Goal: Complete application form: Complete application form

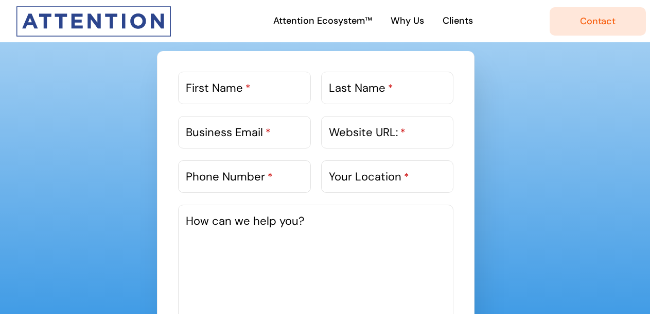
scroll to position [535, 0]
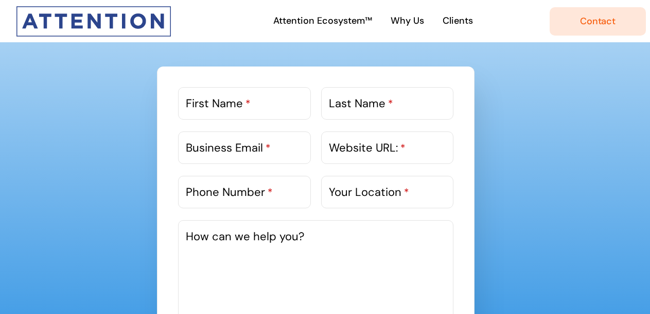
click at [194, 95] on label "First Name *" at bounding box center [218, 103] width 65 height 17
click at [194, 94] on input "First Name *" at bounding box center [244, 103] width 132 height 32
click at [213, 104] on label "First Name *" at bounding box center [218, 103] width 65 height 17
click at [213, 104] on input "First Name *" at bounding box center [244, 103] width 132 height 32
click at [213, 104] on label "First Name *" at bounding box center [218, 103] width 65 height 17
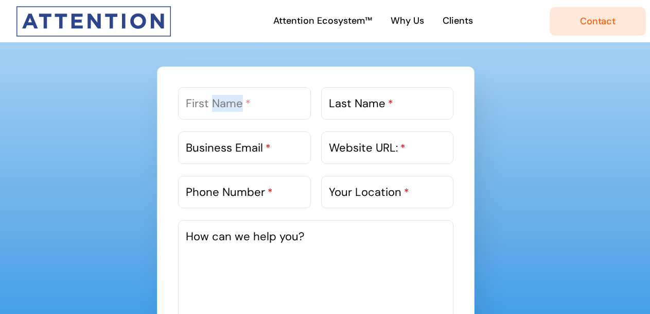
click at [213, 104] on input "First Name *" at bounding box center [244, 103] width 132 height 32
click at [213, 104] on label "First Name *" at bounding box center [218, 103] width 65 height 17
click at [213, 104] on input "First Name *" at bounding box center [244, 103] width 132 height 32
click at [211, 105] on label "First Name *" at bounding box center [218, 103] width 65 height 17
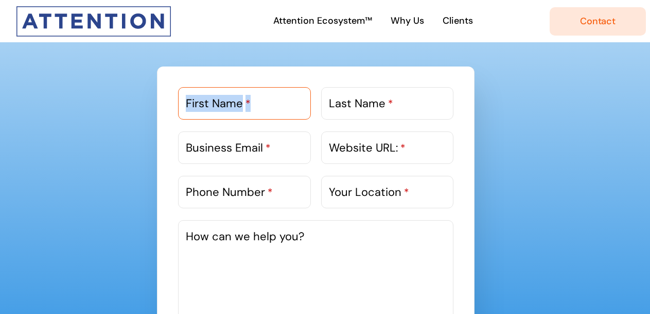
click at [211, 105] on input "First Name *" at bounding box center [244, 103] width 132 height 32
type input "Gautam"
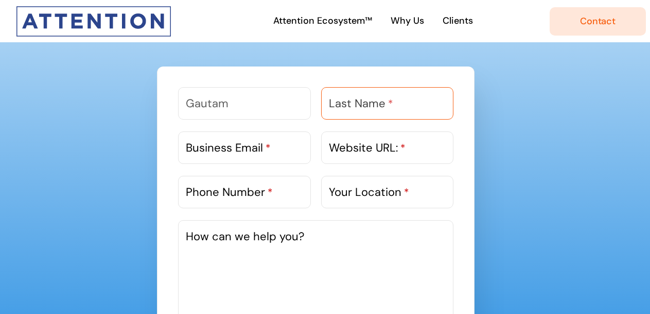
click at [387, 91] on input "Last Name *" at bounding box center [387, 103] width 132 height 32
type input "[PERSON_NAME]"
click at [214, 139] on label "Business Email *" at bounding box center [228, 147] width 85 height 17
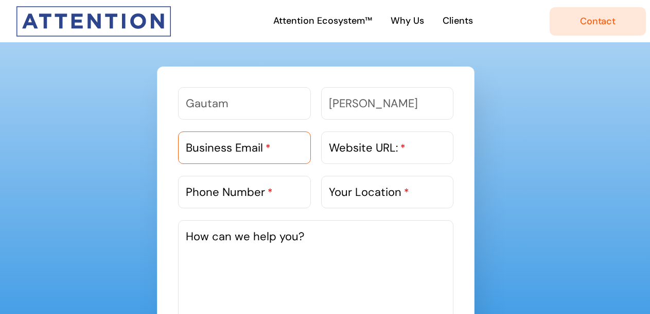
click at [214, 139] on input "Business Email *" at bounding box center [244, 147] width 132 height 32
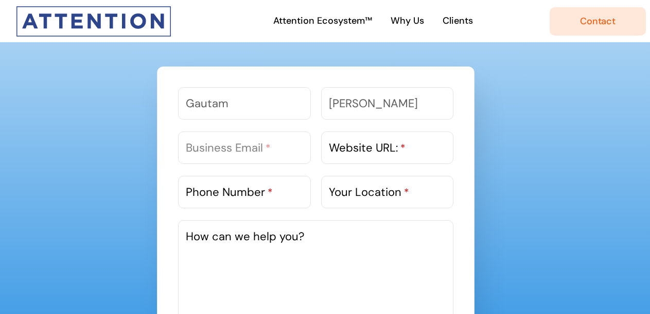
click at [261, 255] on textarea "How can we help you?" at bounding box center [316, 297] width 276 height 155
paste textarea "I had a look at your Website and noticed you are in a similar space - digital m…"
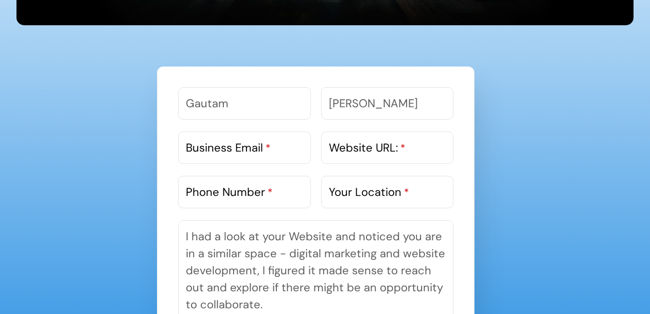
scroll to position [91, 0]
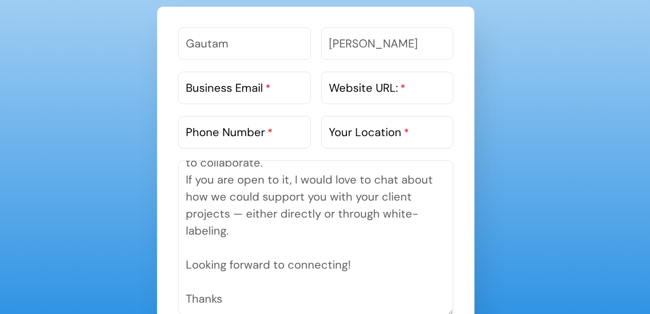
type textarea "I had a look at your Website and noticed you are in a similar space - digital m…"
click at [213, 90] on label "Business Email *" at bounding box center [228, 87] width 85 height 17
click at [213, 90] on input "Business Email *" at bounding box center [244, 88] width 132 height 32
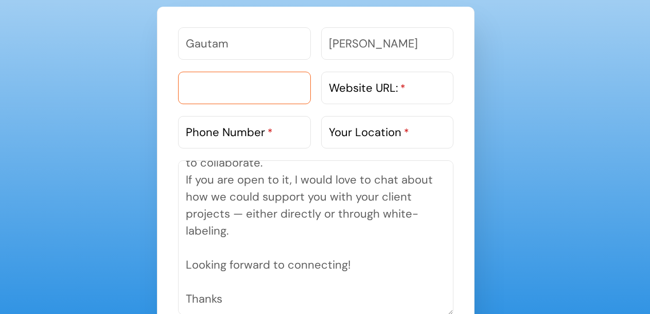
paste input "[EMAIL_ADDRESS][DOMAIN_NAME]"
type input "[EMAIL_ADDRESS][DOMAIN_NAME]"
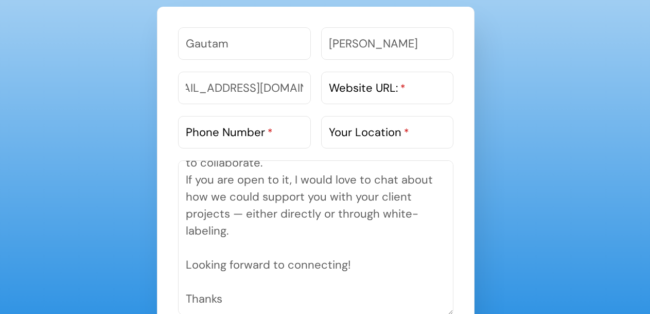
click at [368, 81] on label "Website URL: *" at bounding box center [367, 87] width 77 height 17
click at [368, 81] on input "Website URL: *" at bounding box center [387, 88] width 132 height 32
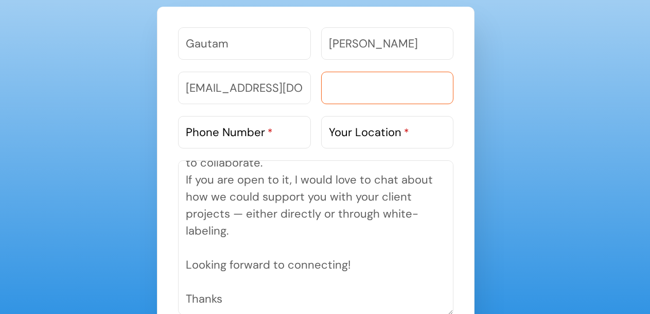
paste input "[URL][DOMAIN_NAME]"
type input "[URL][DOMAIN_NAME]"
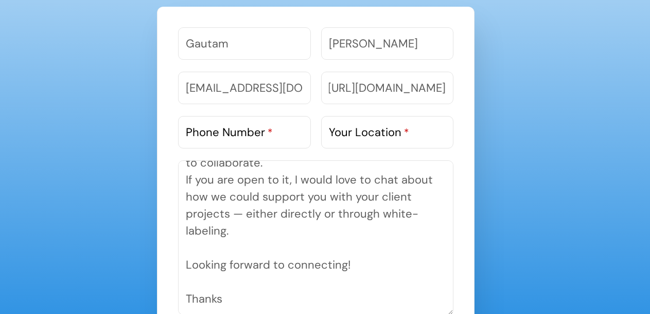
scroll to position [0, 0]
click at [245, 135] on label "Phone Number *" at bounding box center [229, 132] width 87 height 17
click at [245, 135] on input "Phone Number *" at bounding box center [244, 132] width 132 height 32
click at [258, 133] on label "Phone Number *" at bounding box center [229, 132] width 87 height 17
click at [258, 133] on input "Phone Number *" at bounding box center [244, 132] width 132 height 32
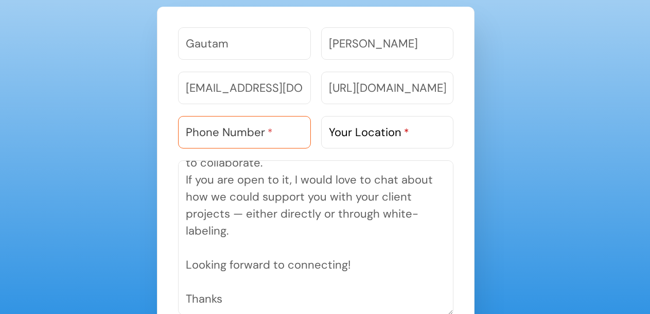
paste input "9818303983"
type input "9818303983"
click at [387, 136] on label "Your Location *" at bounding box center [369, 132] width 80 height 17
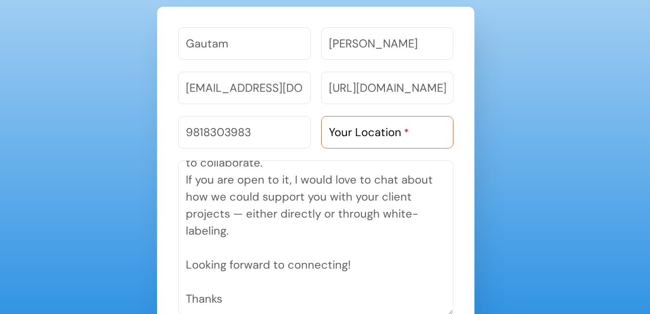
click at [387, 136] on input "Your Location *" at bounding box center [387, 132] width 132 height 32
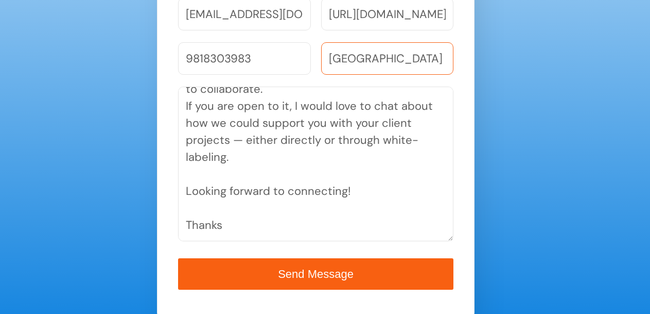
scroll to position [768, 0]
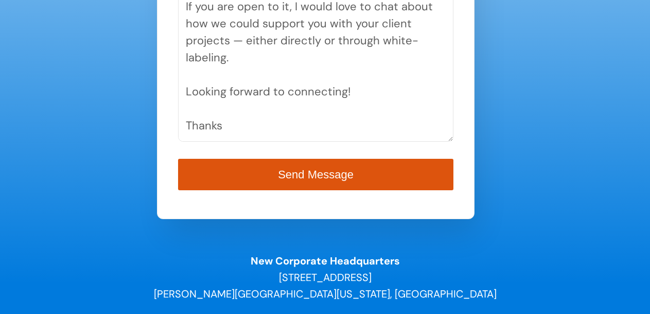
type input "[GEOGRAPHIC_DATA]"
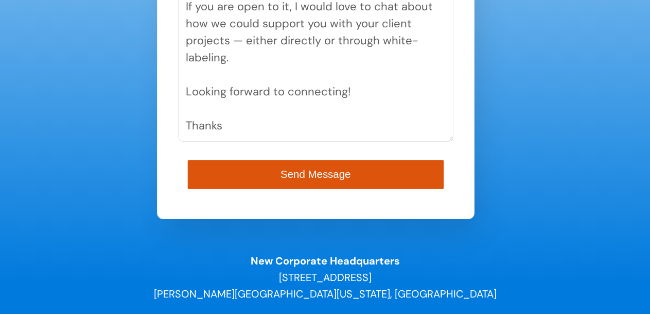
click at [292, 175] on span "Send Message" at bounding box center [316, 174] width 70 height 12
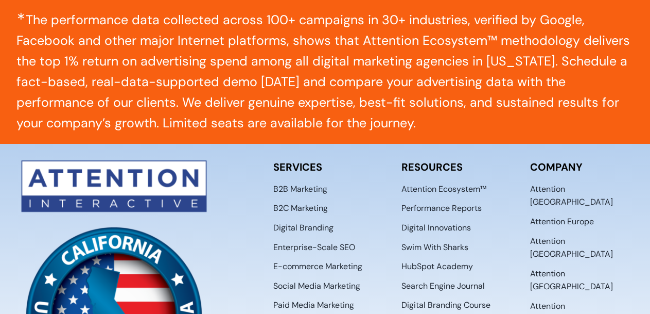
scroll to position [1204, 0]
